Goal: Navigation & Orientation: Find specific page/section

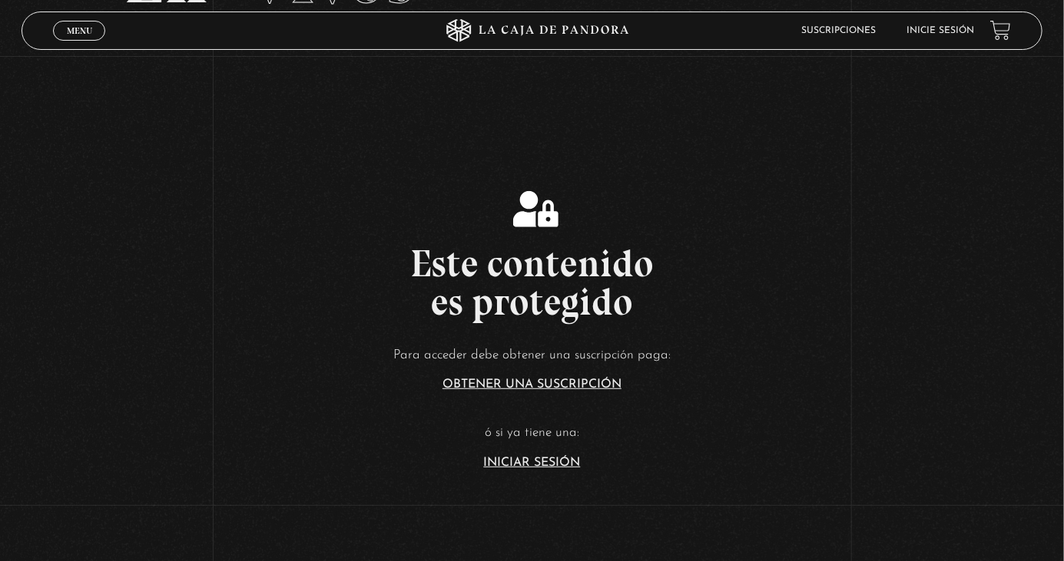
click at [540, 469] on link "Iniciar Sesión" at bounding box center [532, 463] width 97 height 12
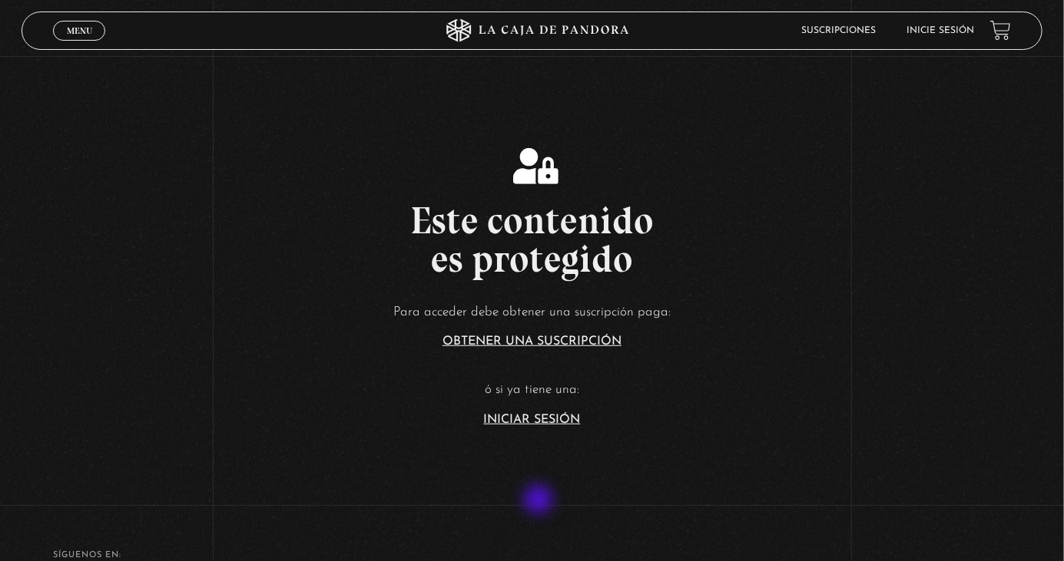
scroll to position [227, 0]
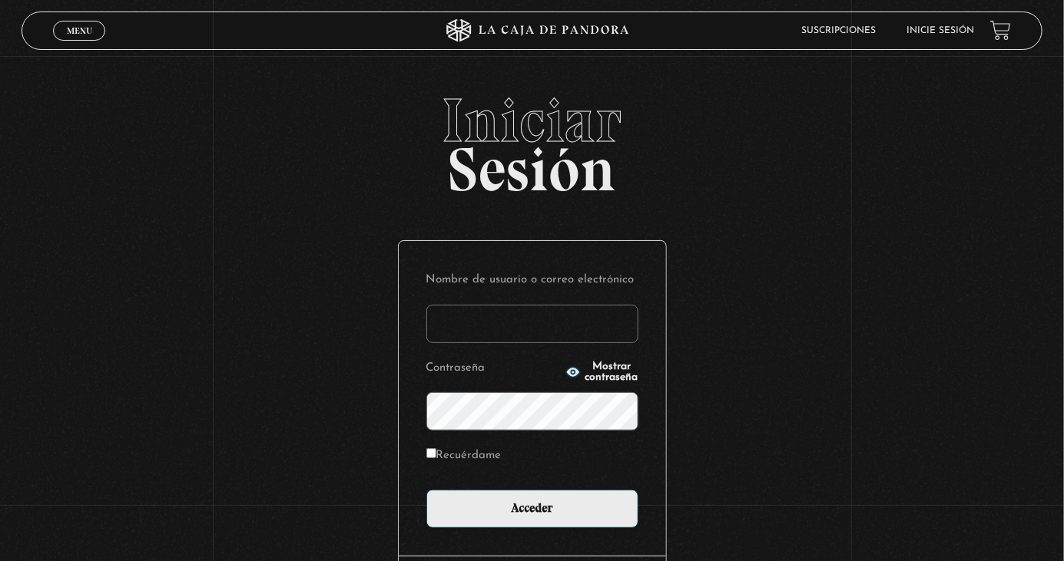
click at [509, 333] on input "Nombre de usuario o correo electrónico" at bounding box center [532, 324] width 212 height 38
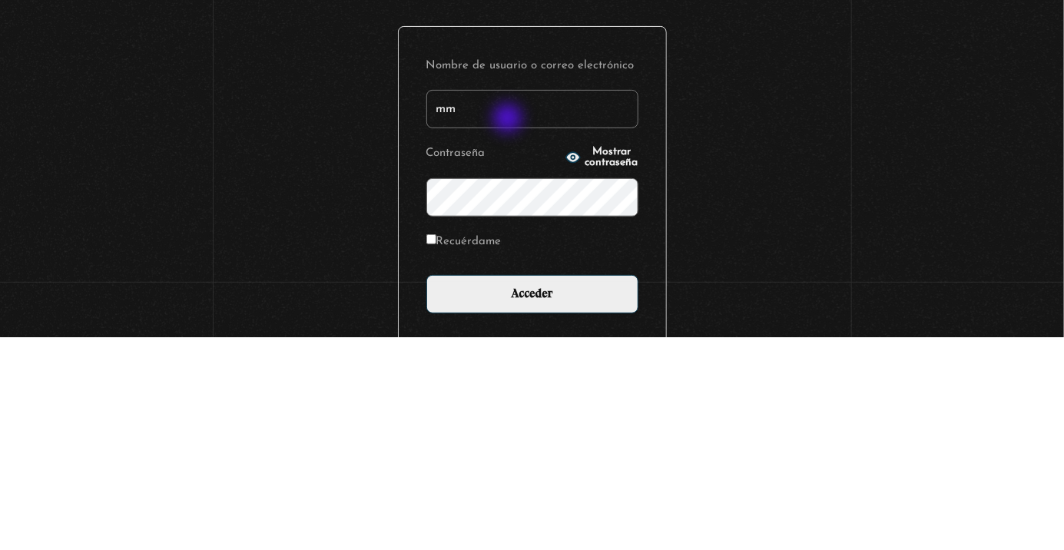
type input "mmadriz01@gmail.com"
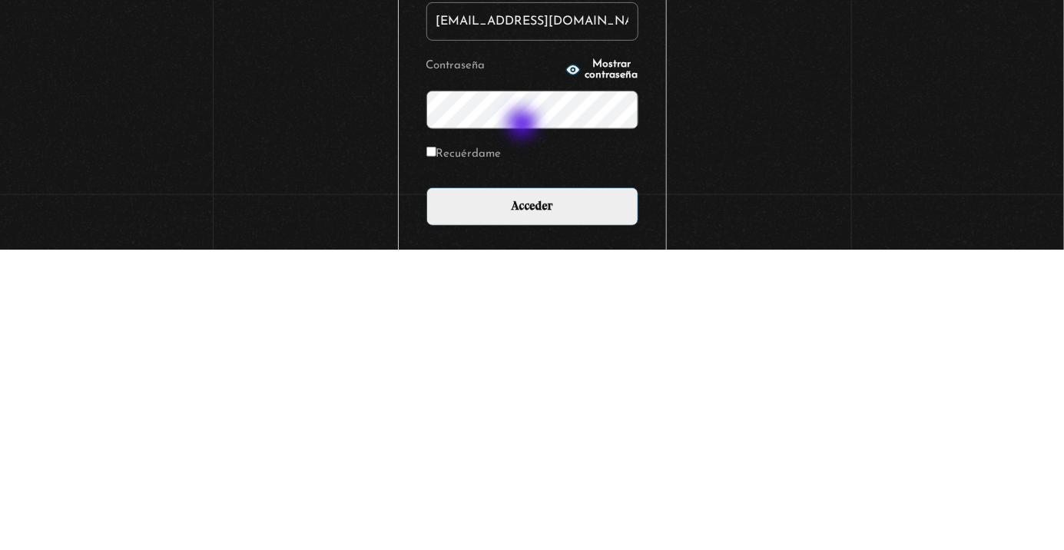
click at [1063, 402] on div "Iniciar Sesión Nombre de usuario o correo electrónico mmadriz01@gmail.com Contr…" at bounding box center [532, 382] width 1064 height 588
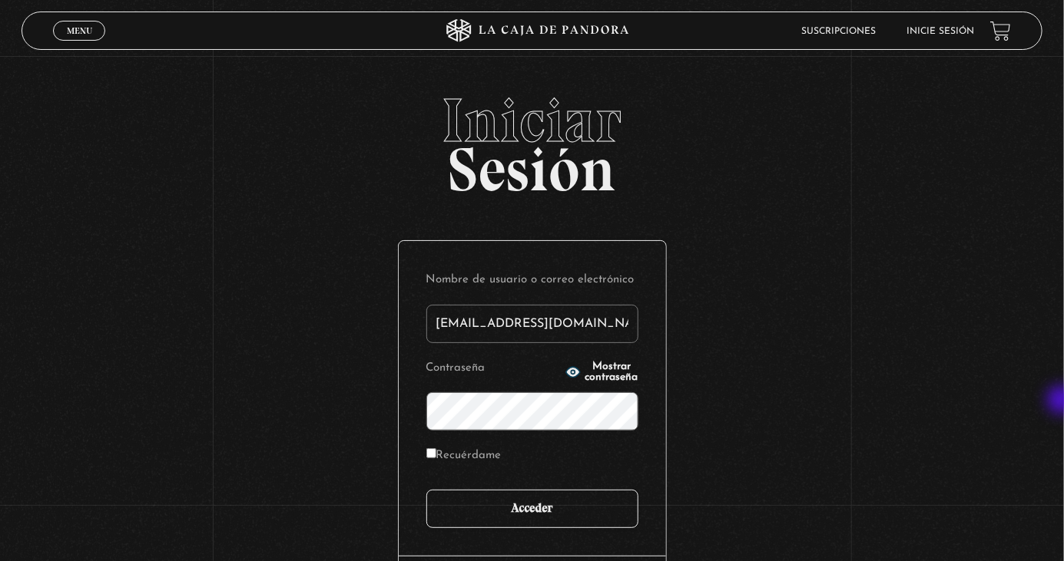
click at [554, 516] on input "Acceder" at bounding box center [532, 509] width 212 height 38
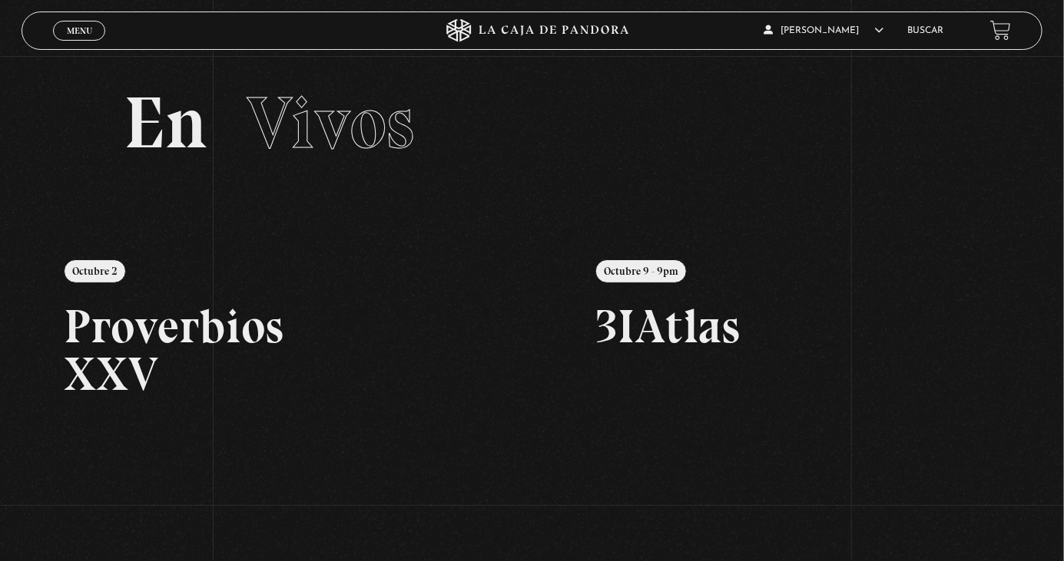
scroll to position [6, 0]
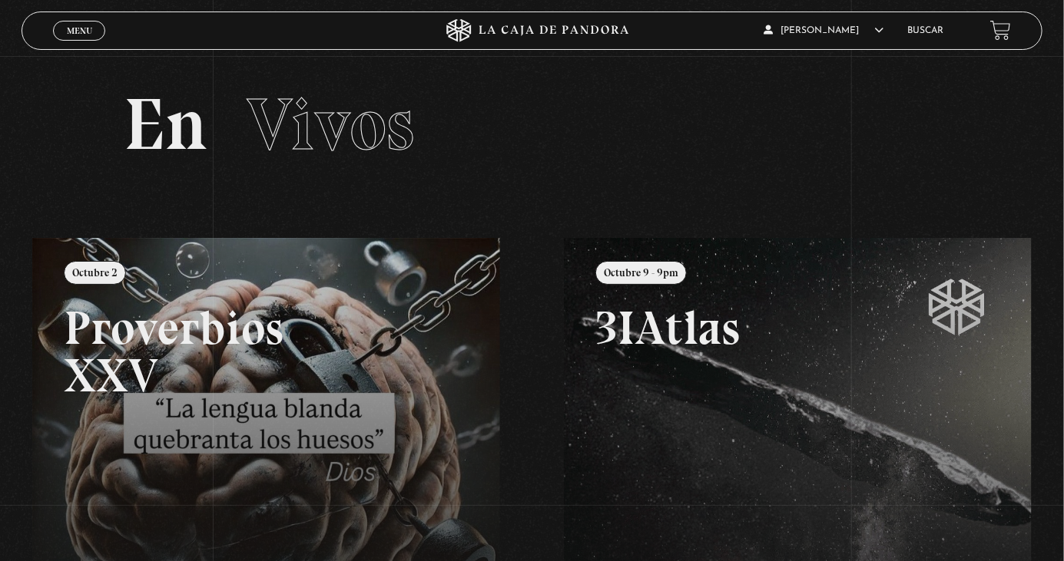
click at [78, 25] on link "Menu Cerrar" at bounding box center [79, 31] width 52 height 20
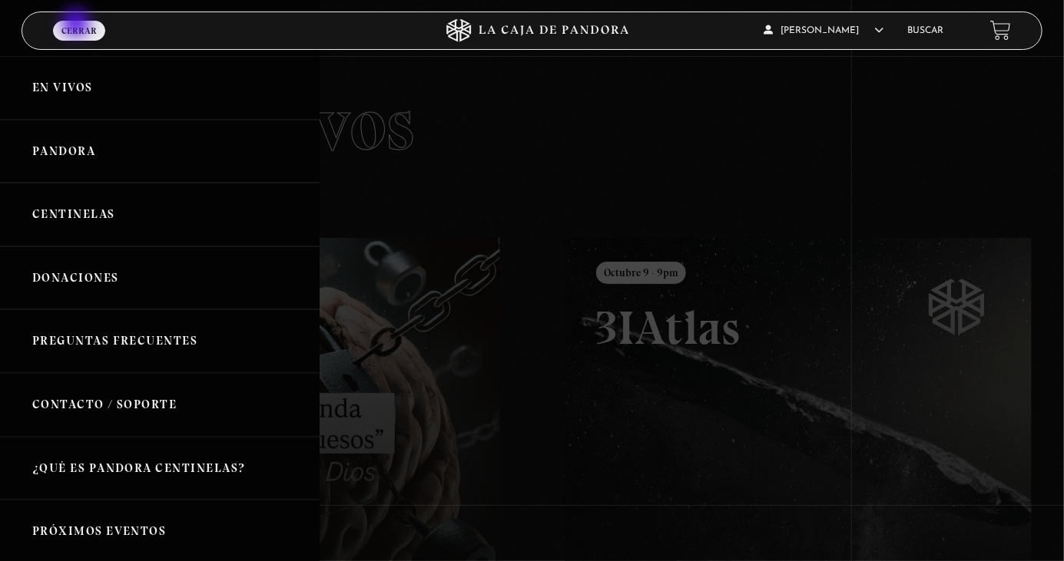
click at [144, 289] on link "Donaciones" at bounding box center [160, 279] width 320 height 64
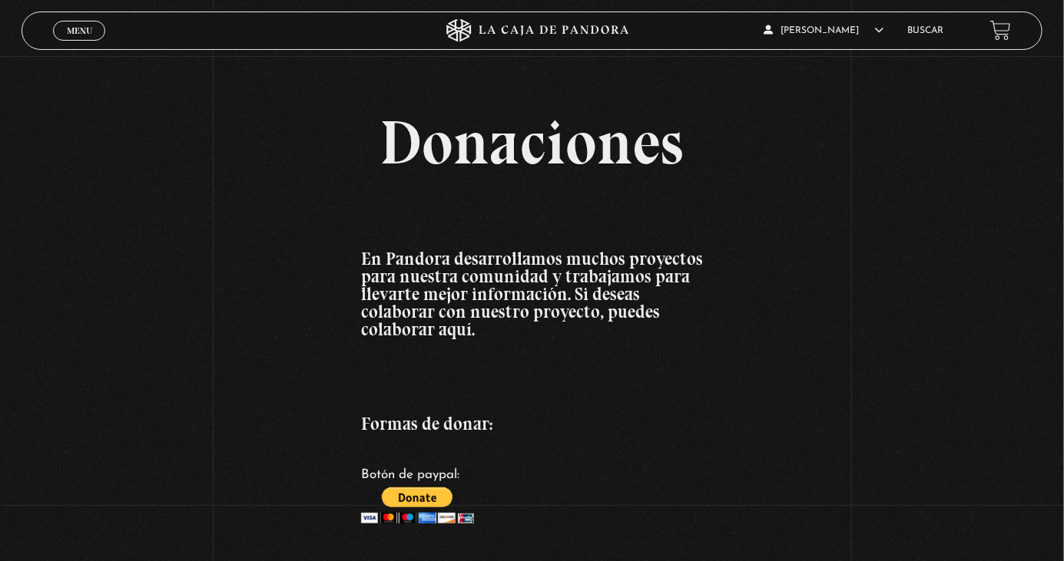
click at [86, 35] on span "Menu" at bounding box center [79, 30] width 25 height 9
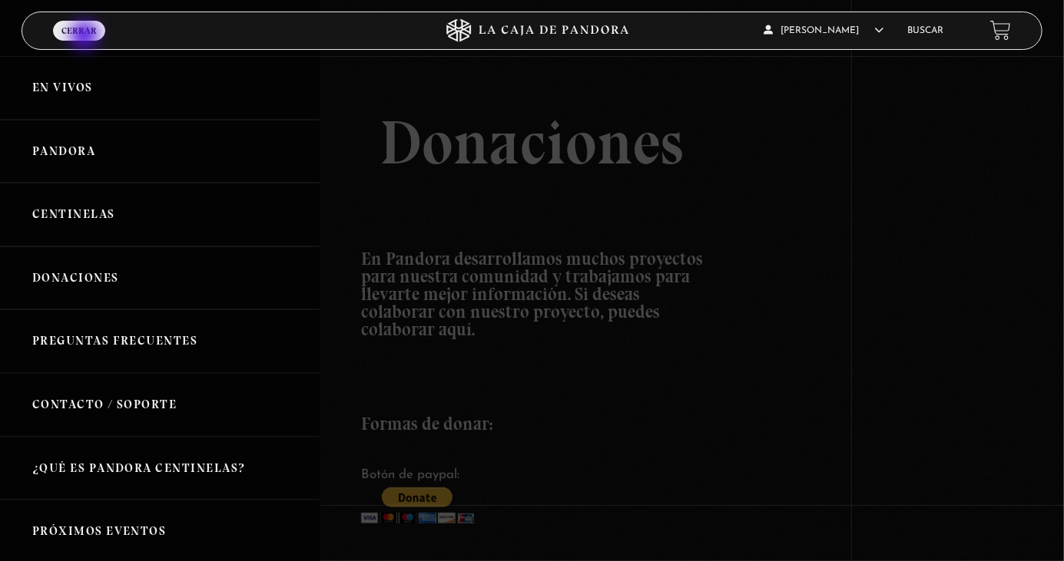
click at [143, 154] on link "Pandora" at bounding box center [160, 152] width 320 height 64
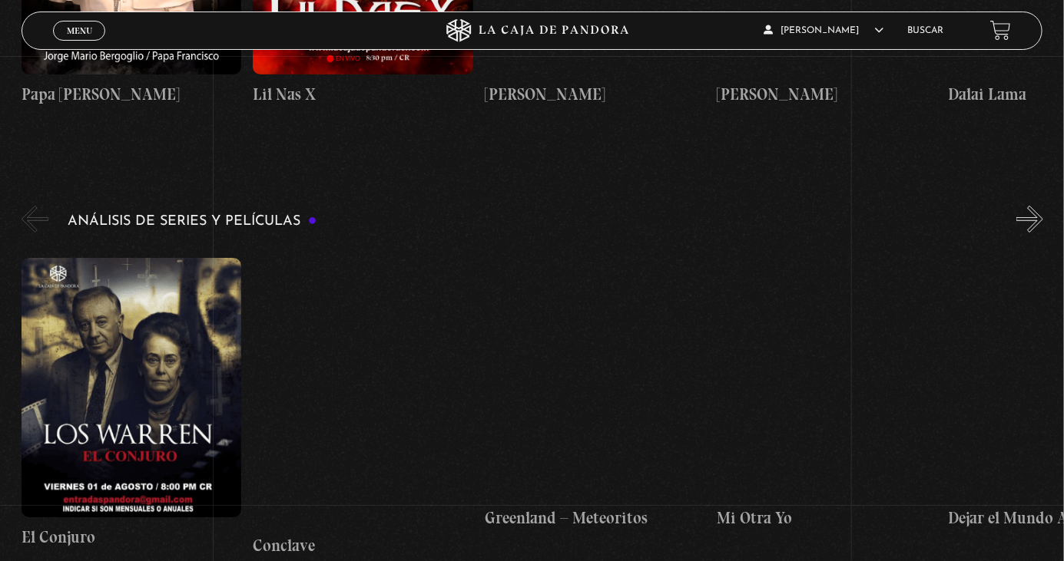
scroll to position [2586, 0]
